Goal: Information Seeking & Learning: Learn about a topic

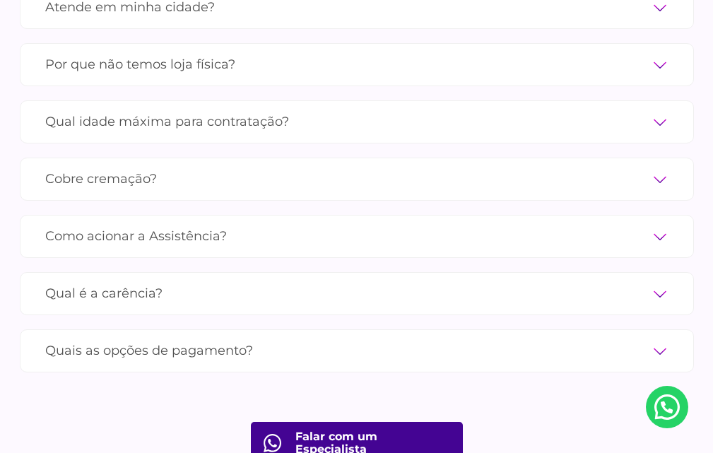
scroll to position [5303, 0]
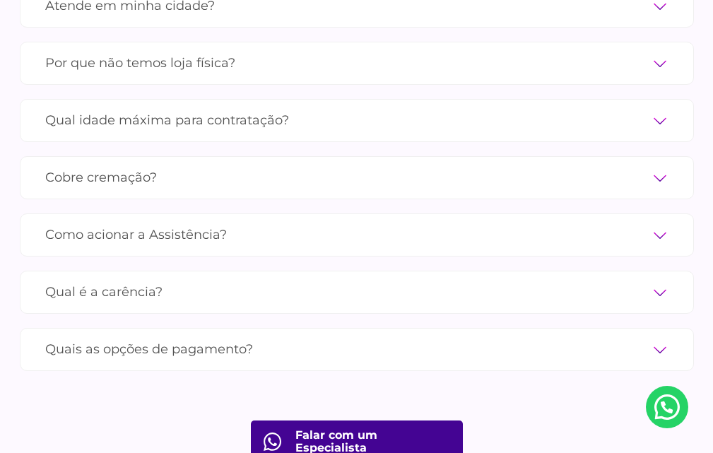
click at [660, 280] on label "Qual é a carência?" at bounding box center [357, 292] width 624 height 25
click at [0, 0] on input "Qual é a carência?" at bounding box center [0, 0] width 0 height 0
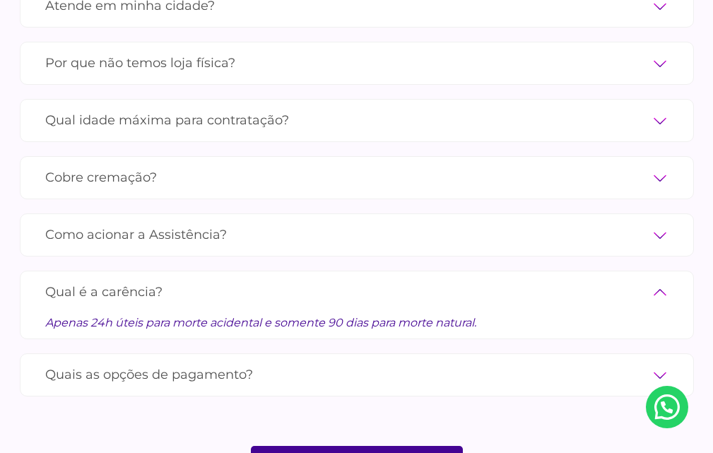
click at [557, 223] on label "Como acionar a Assistência?" at bounding box center [357, 235] width 624 height 25
click at [0, 0] on input "Como acionar a Assistência?" at bounding box center [0, 0] width 0 height 0
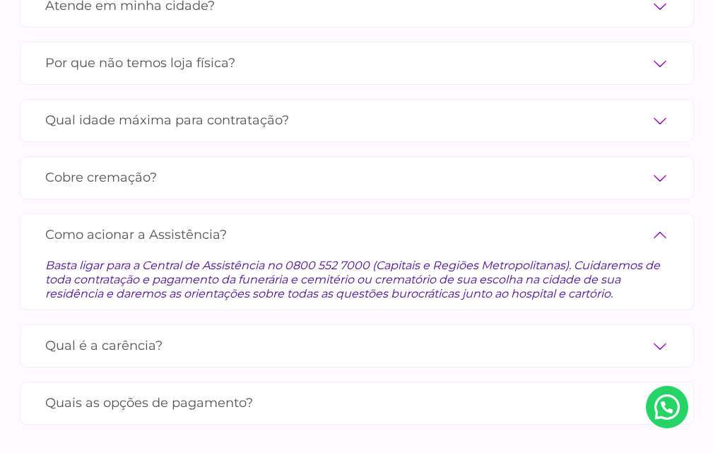
click at [663, 223] on label "Como acionar a Assistência?" at bounding box center [357, 235] width 624 height 25
click at [0, 0] on input "Como acionar a Assistência?" at bounding box center [0, 0] width 0 height 0
click at [663, 223] on label "Como acionar a Assistência?" at bounding box center [357, 235] width 624 height 25
click at [0, 0] on input "Como acionar a Assistência?" at bounding box center [0, 0] width 0 height 0
click at [662, 223] on label "Como acionar a Assistência?" at bounding box center [357, 235] width 624 height 25
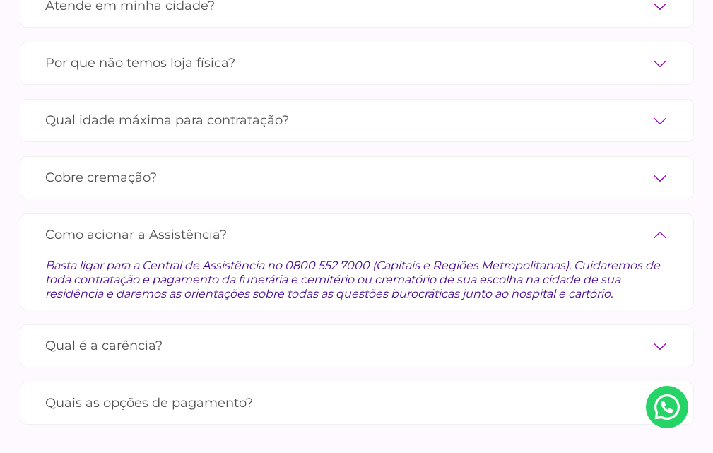
click at [0, 0] on input "Como acionar a Assistência?" at bounding box center [0, 0] width 0 height 0
click at [658, 334] on label "Qual é a carência?" at bounding box center [357, 346] width 624 height 25
click at [0, 0] on input "Qual é a carência?" at bounding box center [0, 0] width 0 height 0
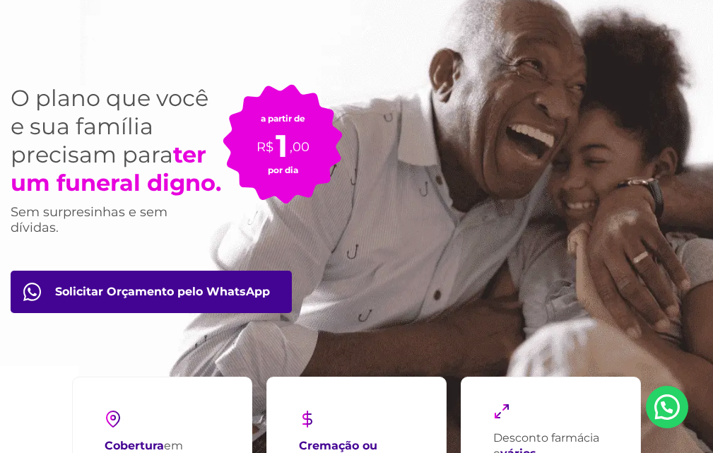
scroll to position [0, 0]
